Goal: Information Seeking & Learning: Learn about a topic

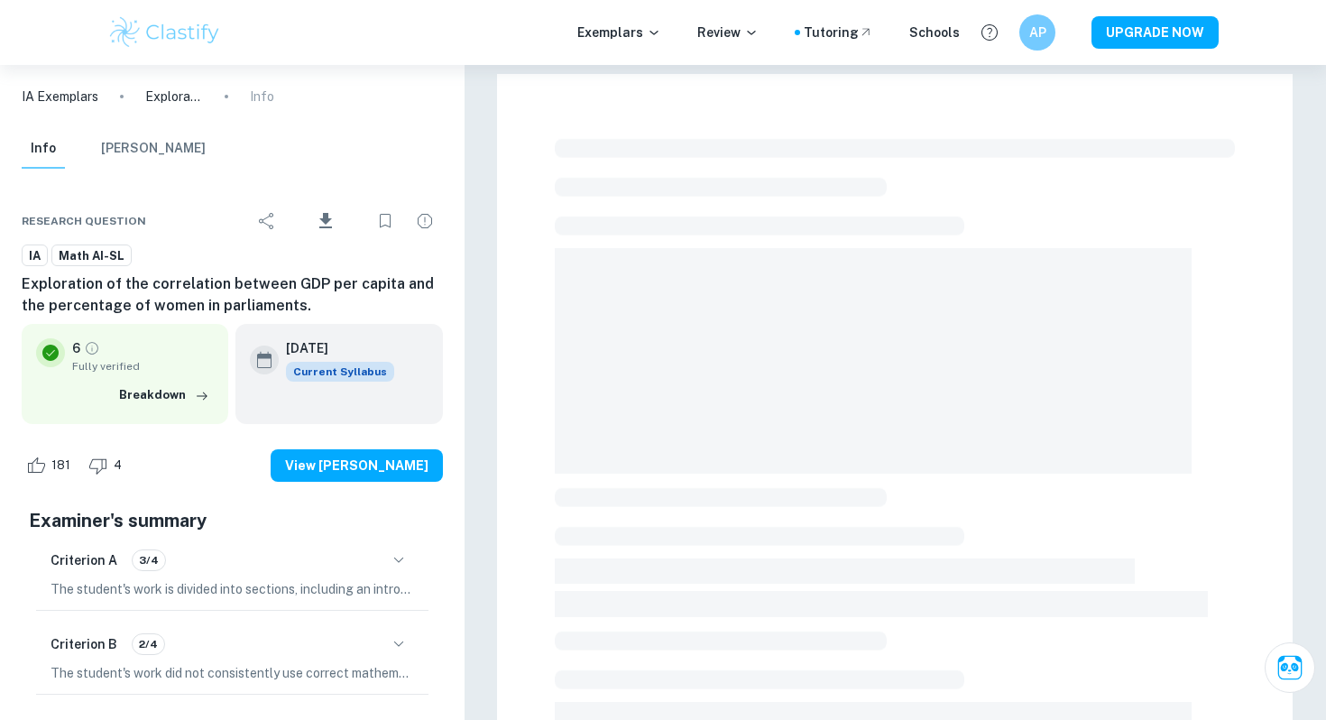
scroll to position [489, 0]
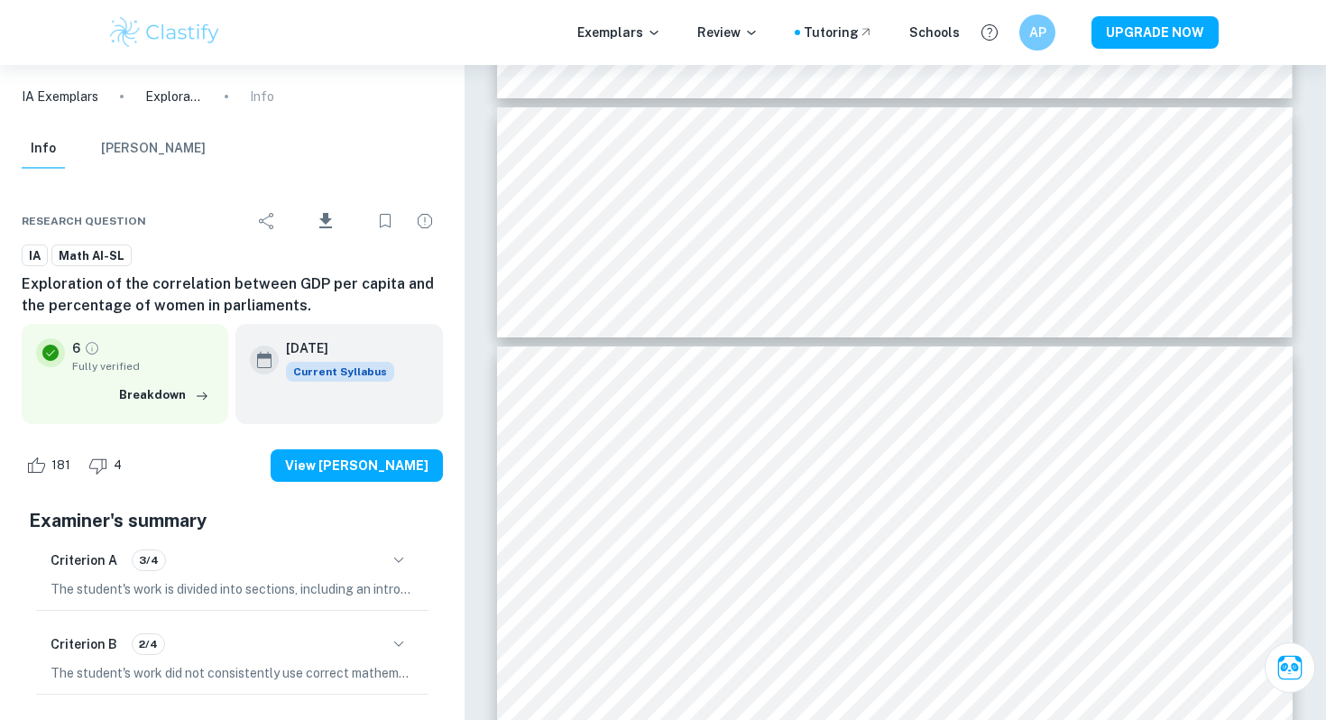
scroll to position [5019, 0]
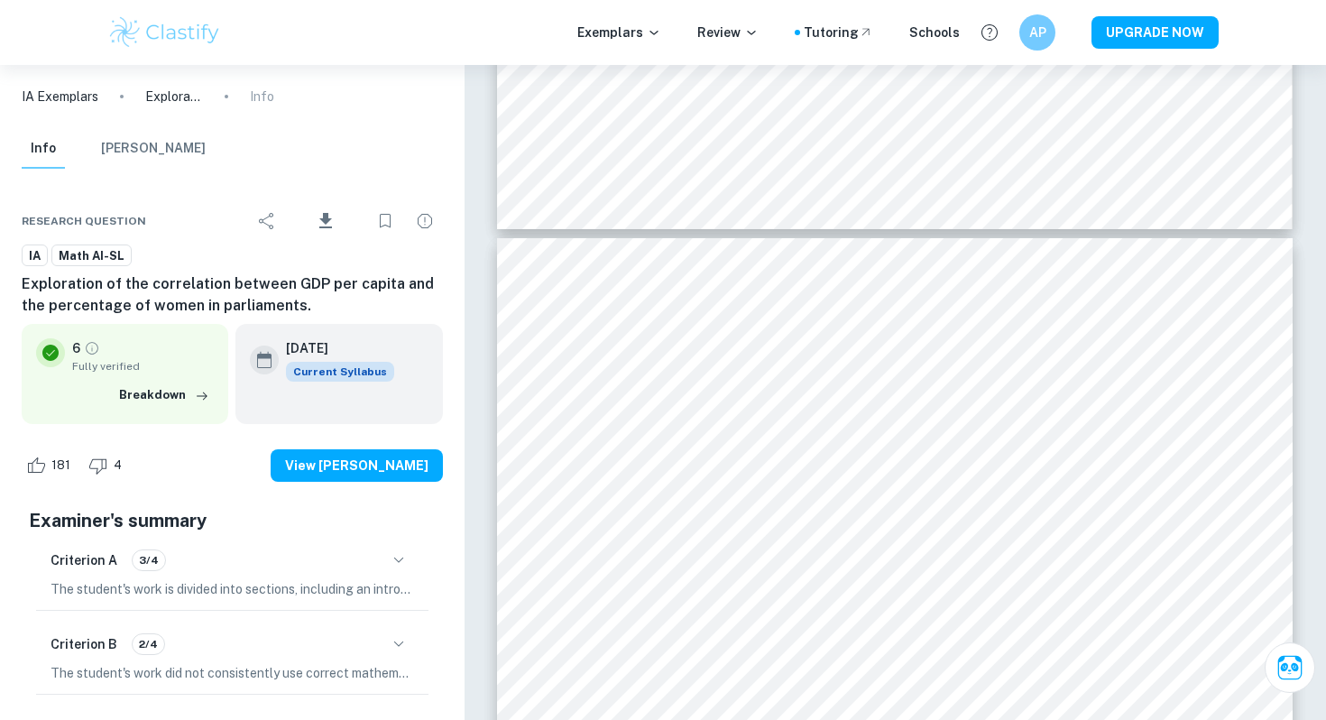
type input "7"
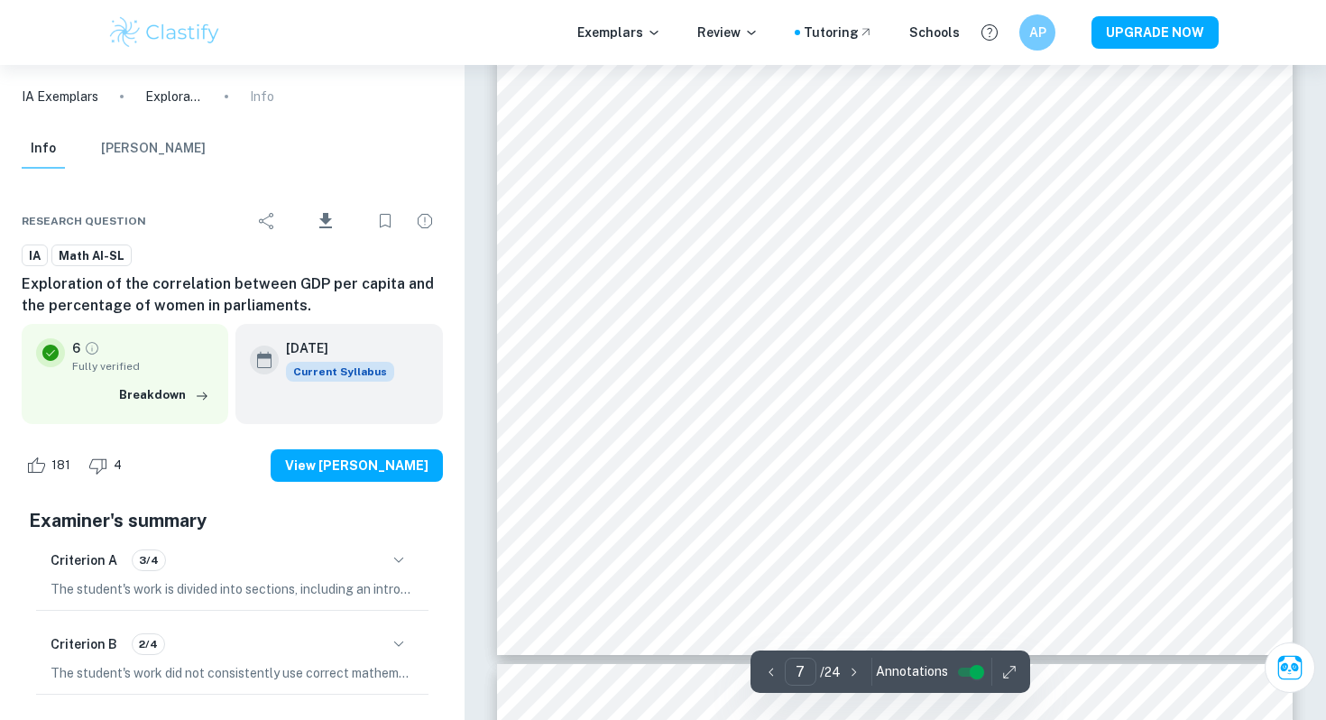
scroll to position [5825, 0]
